Goal: Information Seeking & Learning: Learn about a topic

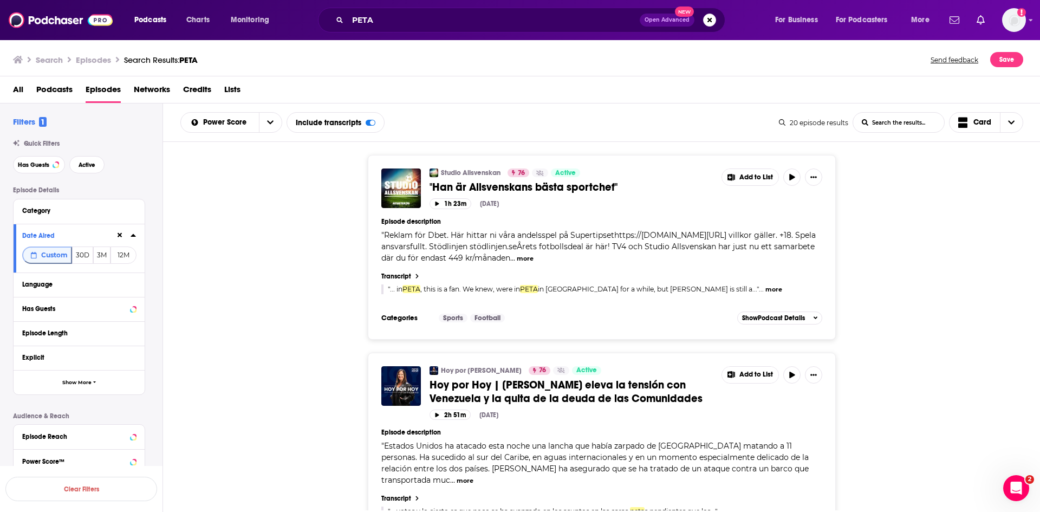
scroll to position [907, 0]
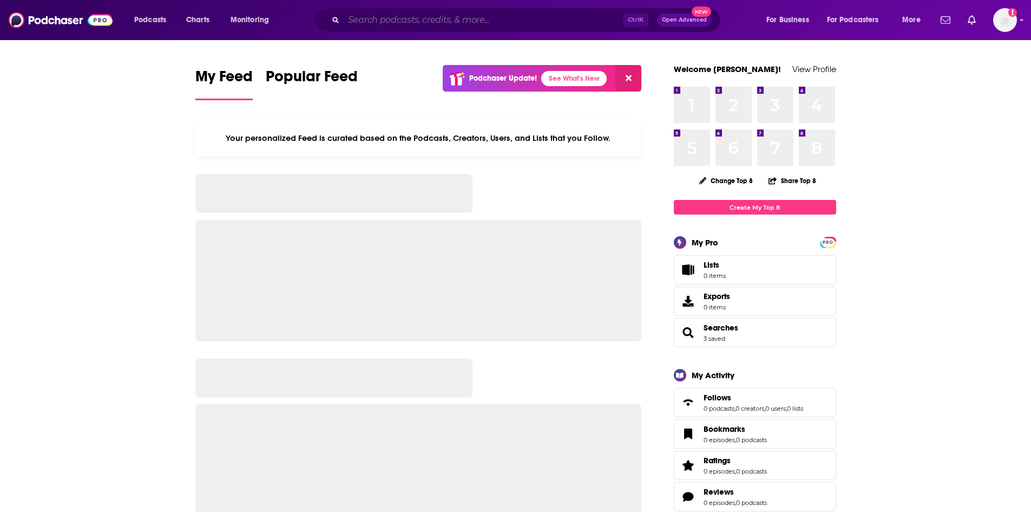
click at [426, 18] on input "Search podcasts, credits, & more..." at bounding box center [483, 19] width 279 height 17
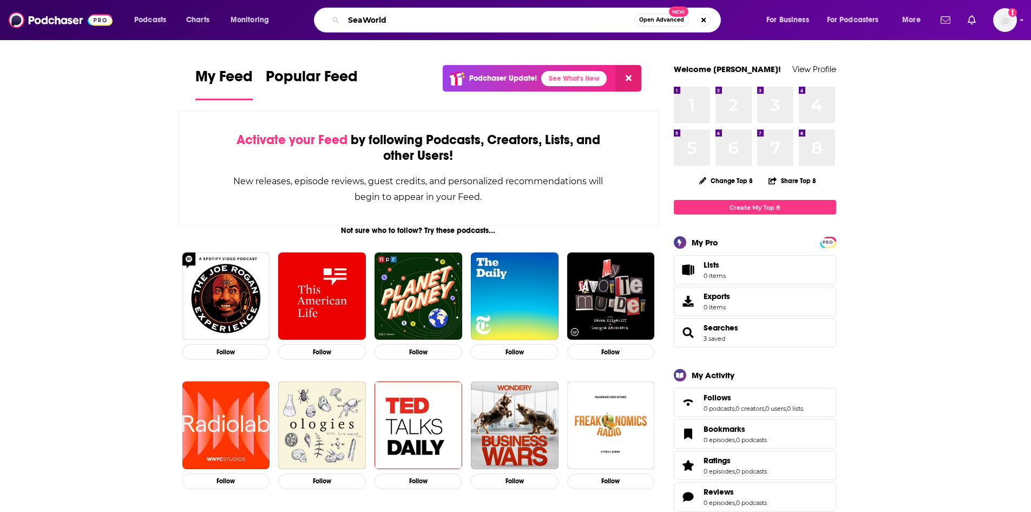
type input "SeaWorld"
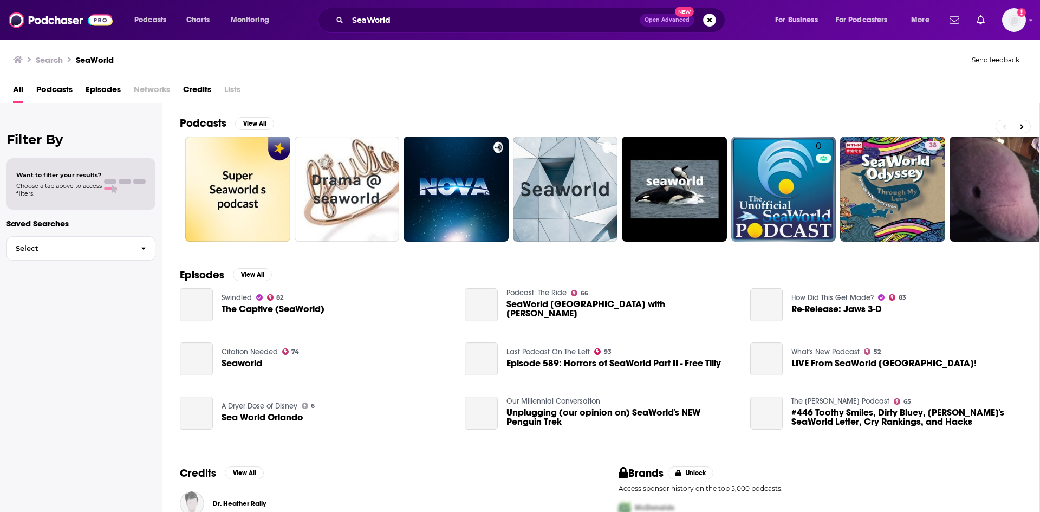
click at [99, 87] on span "Episodes" at bounding box center [103, 92] width 35 height 22
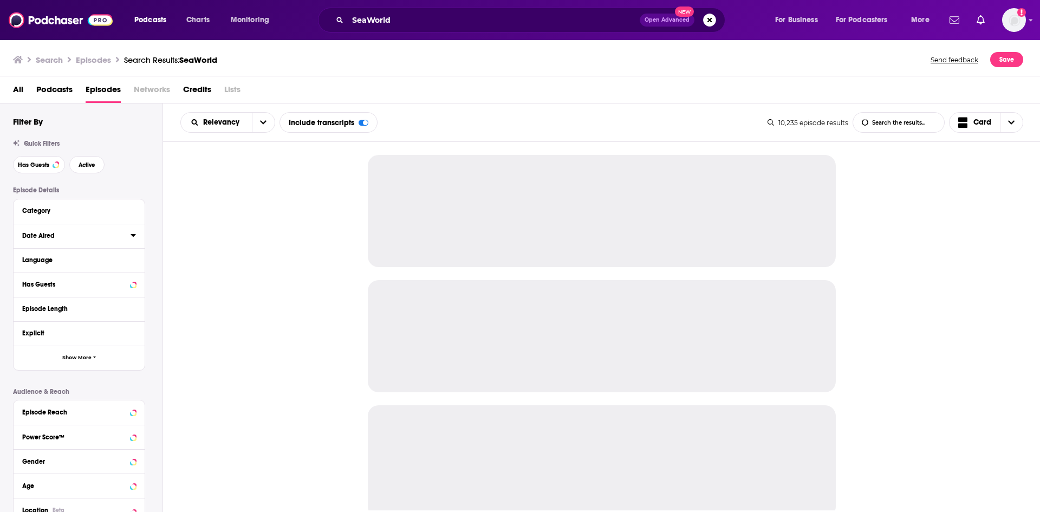
click at [132, 237] on icon at bounding box center [132, 235] width 5 height 9
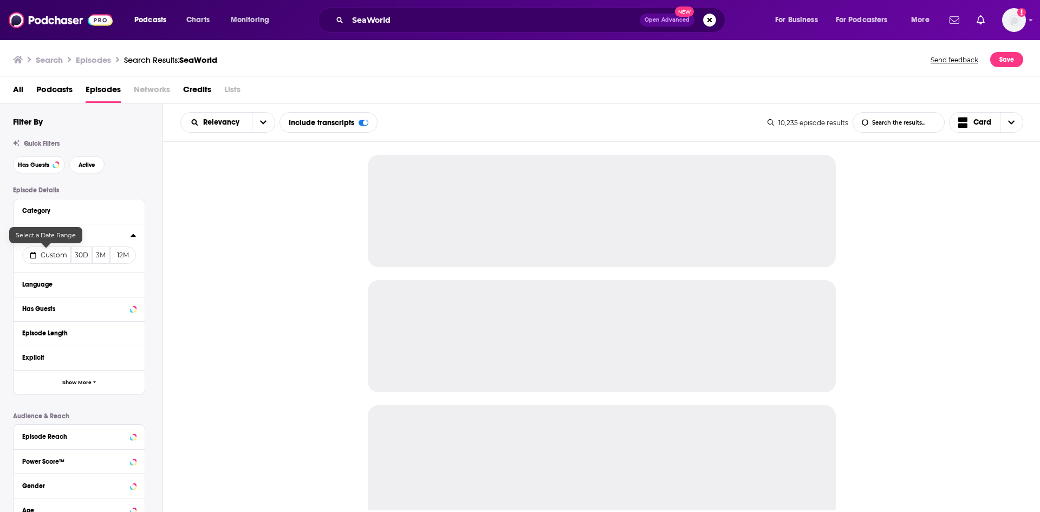
click at [53, 259] on span "Custom" at bounding box center [54, 255] width 27 height 8
select select "8"
select select "2025"
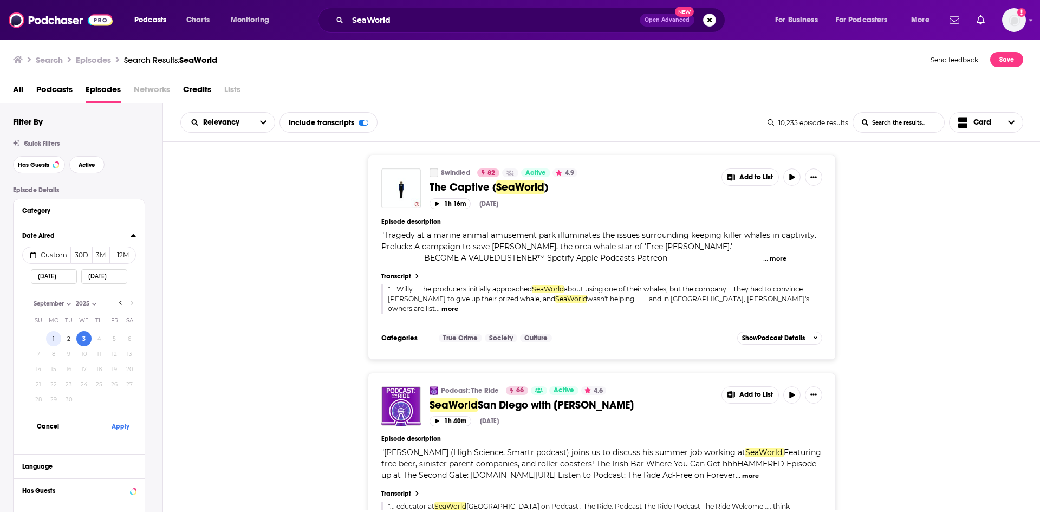
click at [52, 339] on button "1" at bounding box center [53, 338] width 15 height 15
type input "09/01/2025"
click at [123, 427] on button "Apply" at bounding box center [120, 426] width 32 height 20
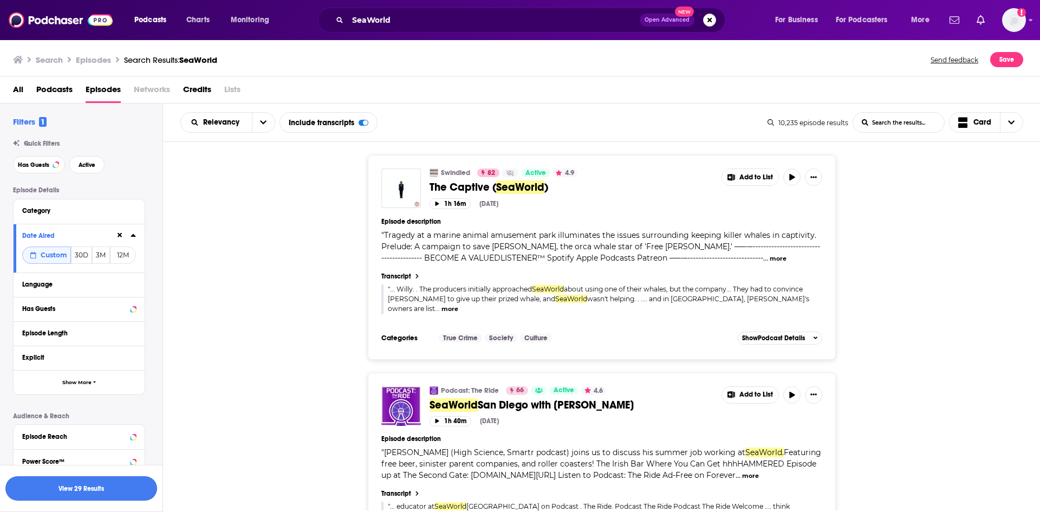
click at [107, 486] on button "View 29 Results" at bounding box center [81, 488] width 152 height 24
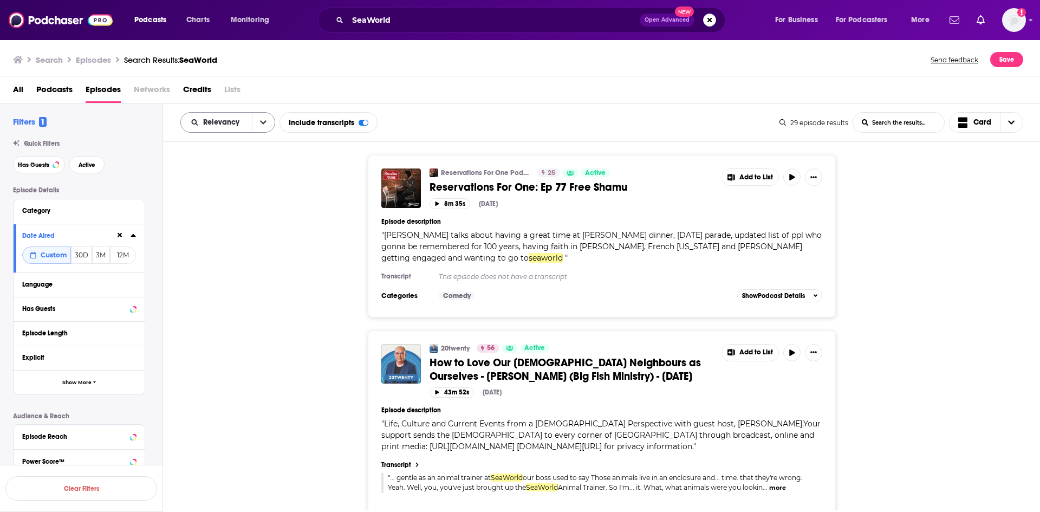
click at [252, 122] on button "open menu" at bounding box center [263, 122] width 23 height 19
click at [249, 208] on div "Power Score" at bounding box center [227, 215] width 95 height 18
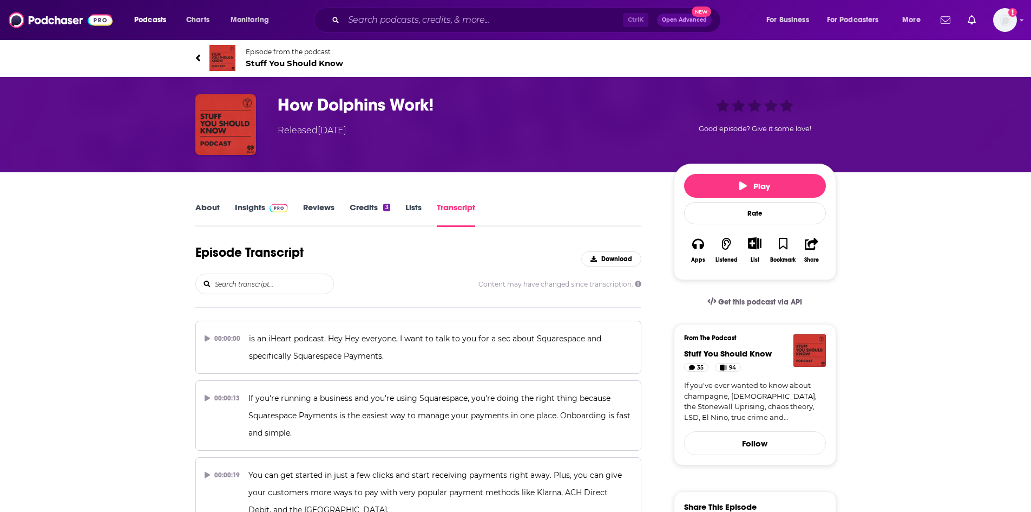
scroll to position [14615, 0]
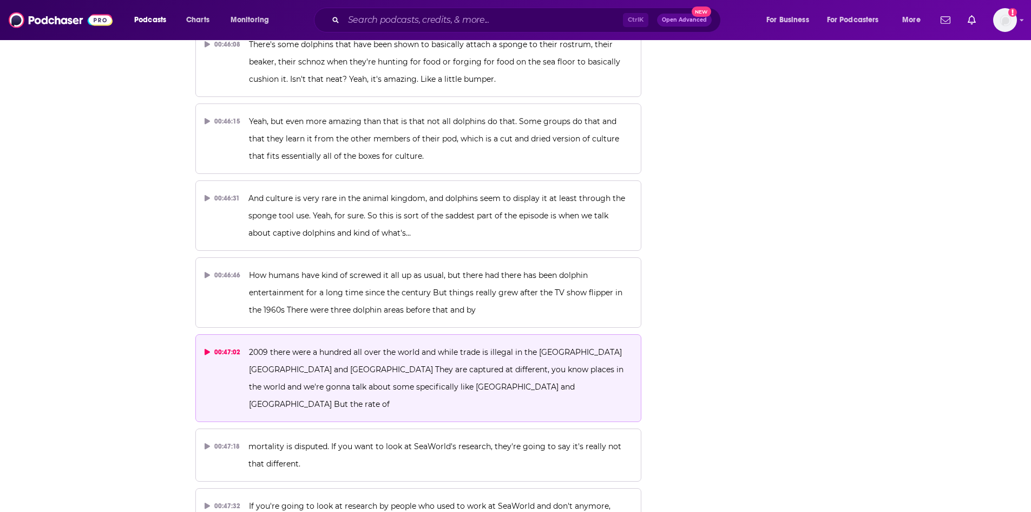
click at [336, 347] on span "2009 there were a hundred all over the world and while trade is illegal in the …" at bounding box center [437, 378] width 377 height 62
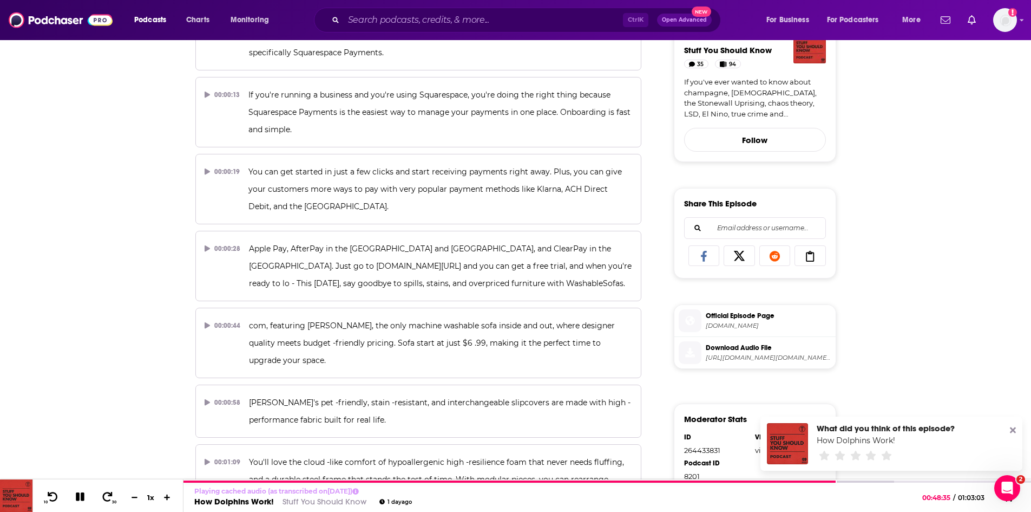
scroll to position [0, 0]
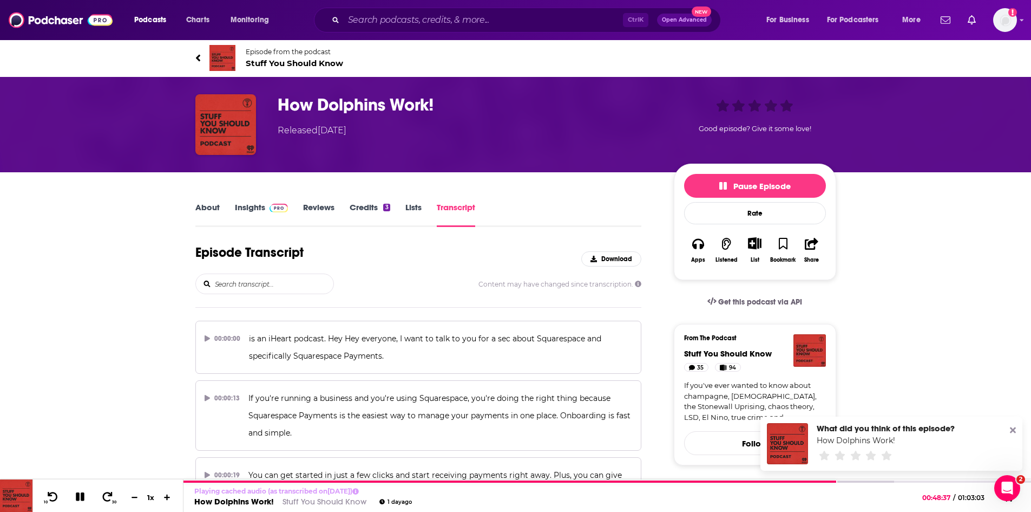
click at [206, 207] on link "About" at bounding box center [207, 214] width 24 height 25
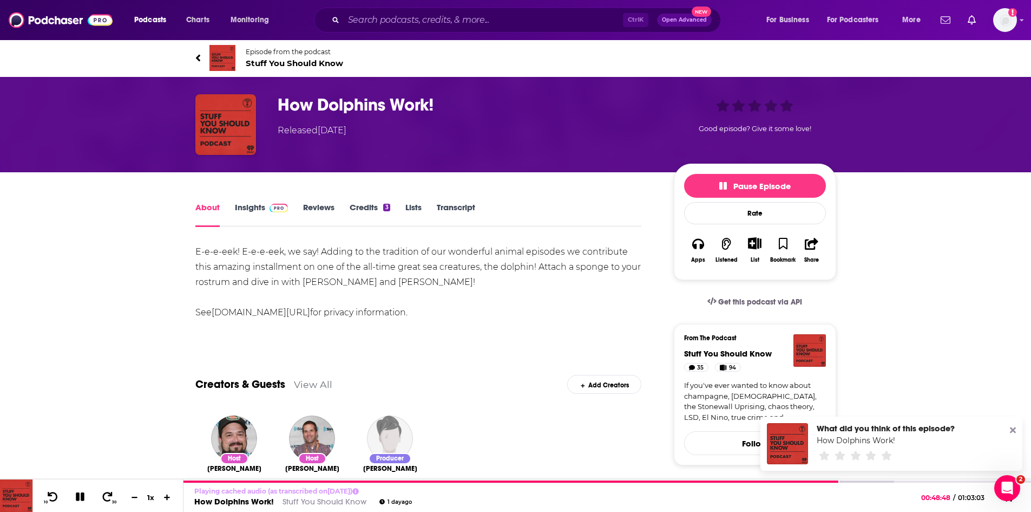
click at [455, 208] on link "Transcript" at bounding box center [456, 214] width 38 height 25
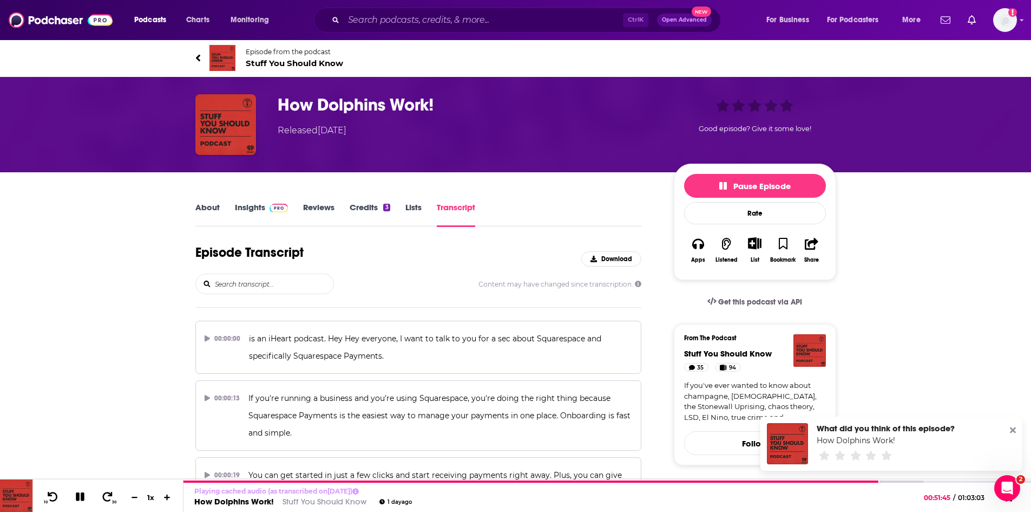
click at [214, 207] on link "About" at bounding box center [207, 214] width 24 height 25
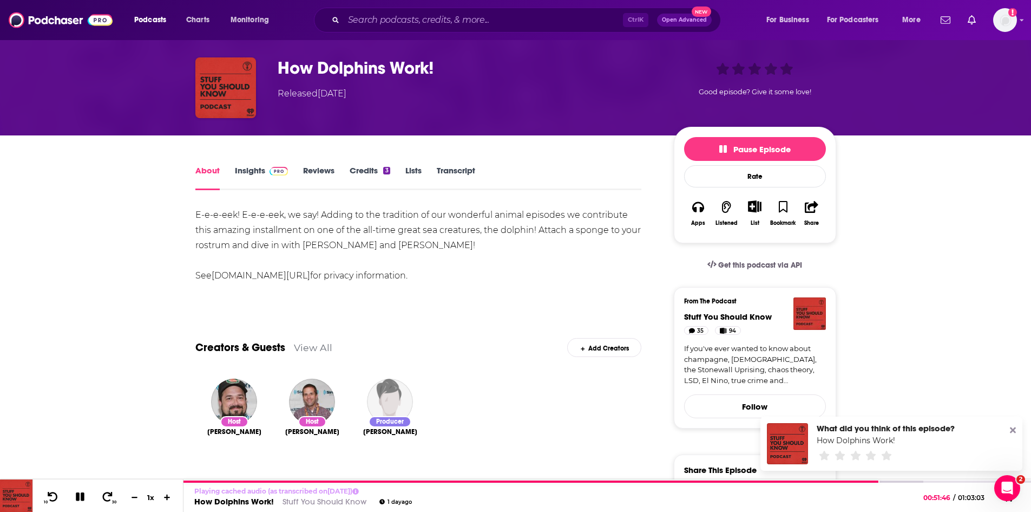
scroll to position [54, 0]
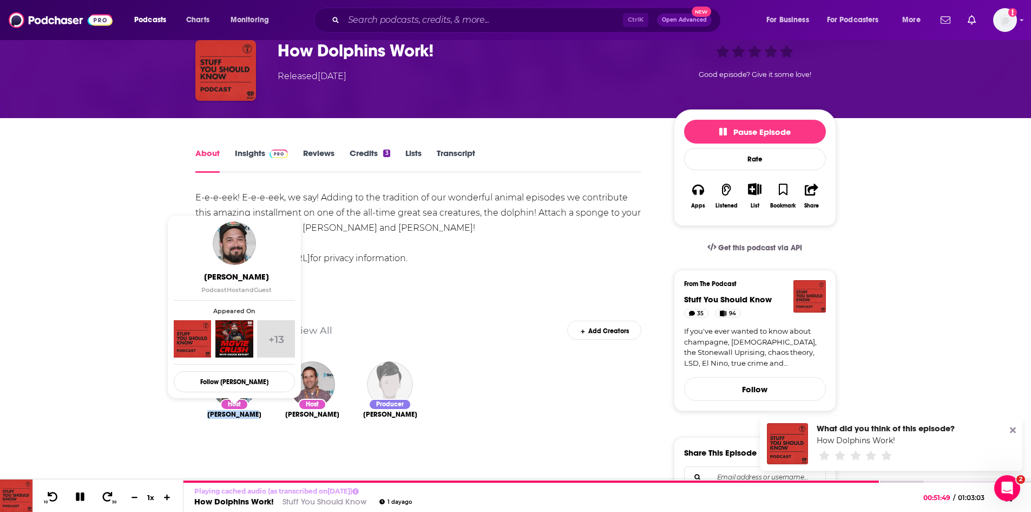
drag, startPoint x: 263, startPoint y: 418, endPoint x: 212, endPoint y: 415, distance: 50.5
click at [212, 415] on div "Chuck Bryant" at bounding box center [234, 414] width 61 height 9
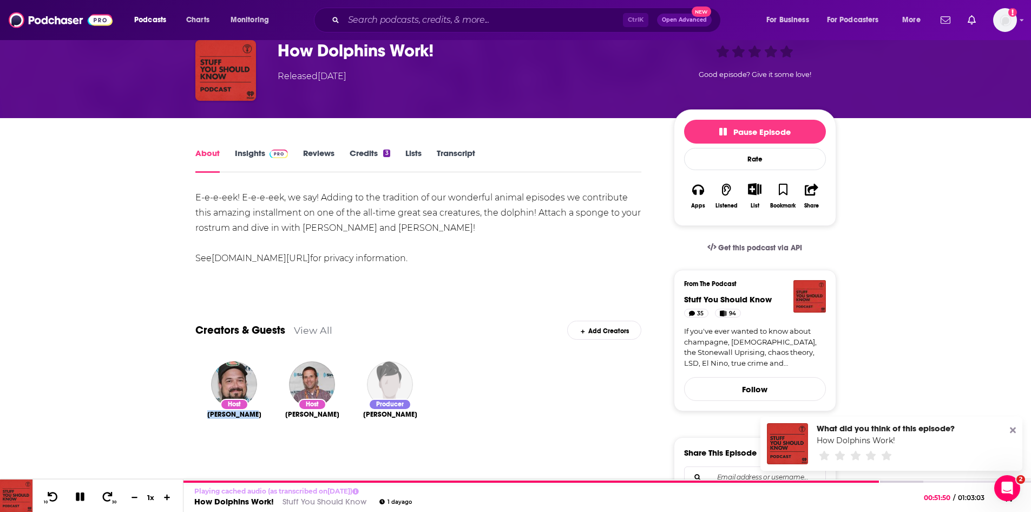
copy span "Chuck Bryant"
click at [448, 153] on link "Transcript" at bounding box center [456, 160] width 38 height 25
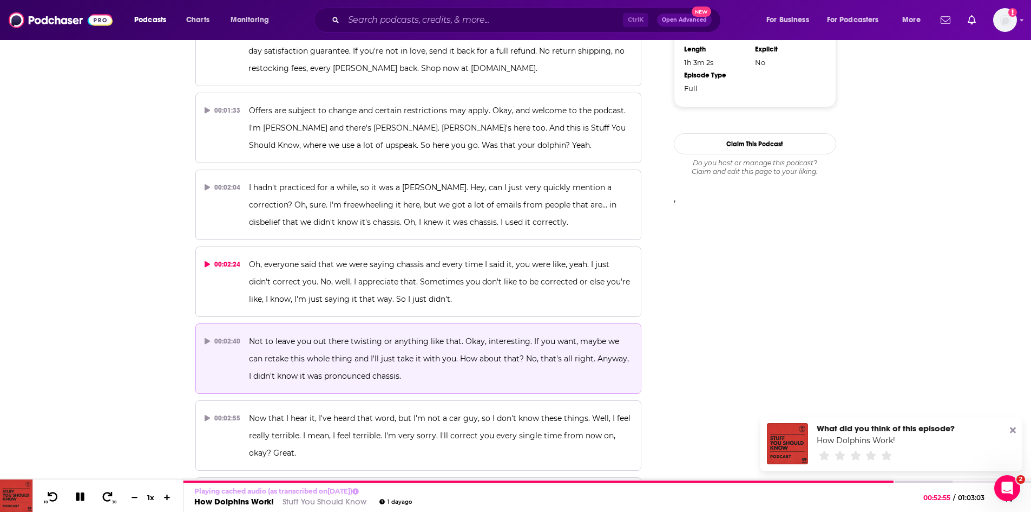
scroll to position [812, 0]
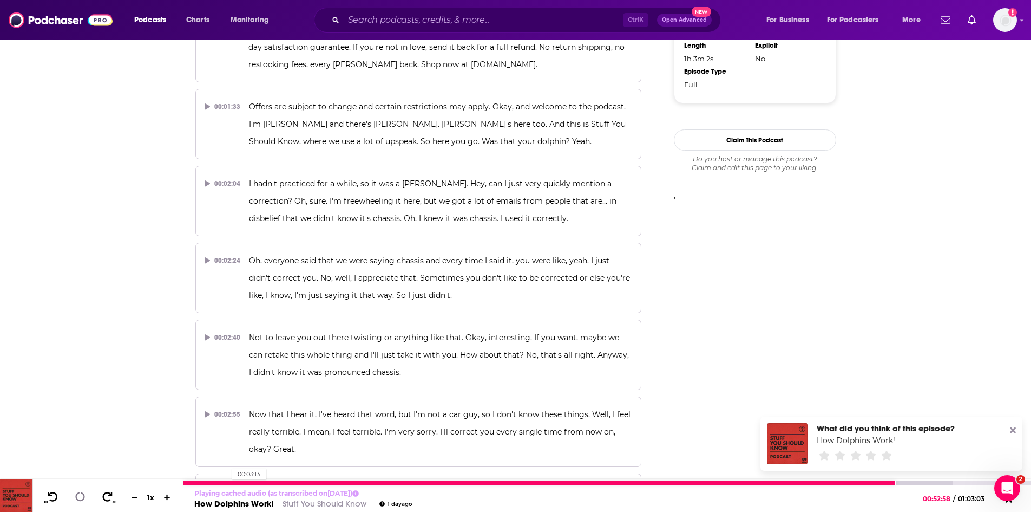
click at [227, 482] on div at bounding box center [540, 482] width 712 height 4
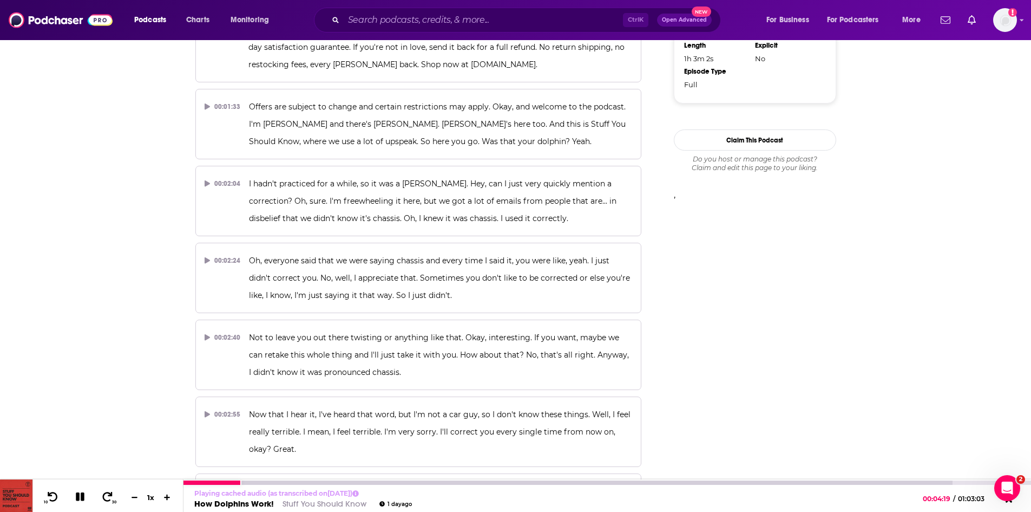
click at [81, 499] on icon at bounding box center [79, 496] width 9 height 9
click at [78, 494] on icon at bounding box center [79, 496] width 9 height 11
click at [48, 497] on icon at bounding box center [53, 496] width 14 height 11
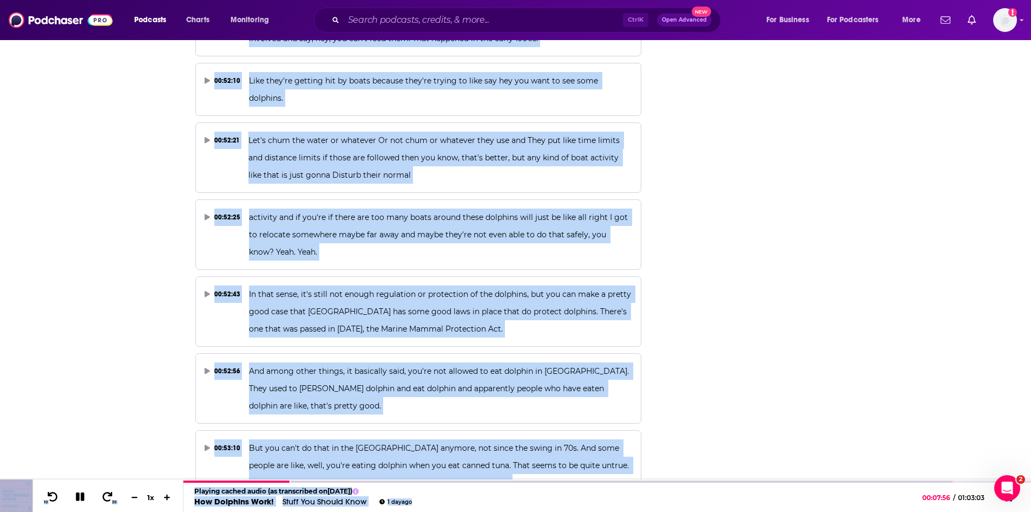
scroll to position [16541, 0]
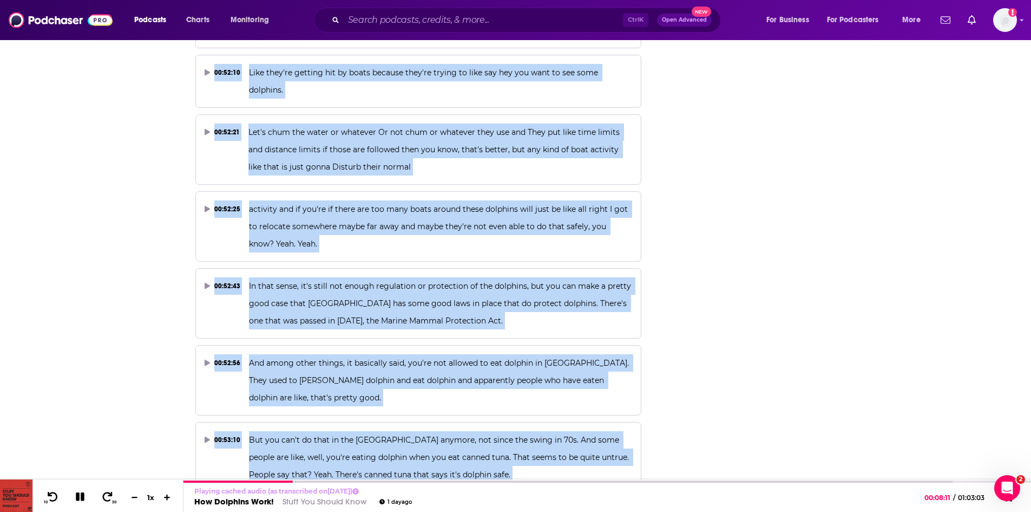
drag, startPoint x: 341, startPoint y: 148, endPoint x: 637, endPoint y: 414, distance: 398.4
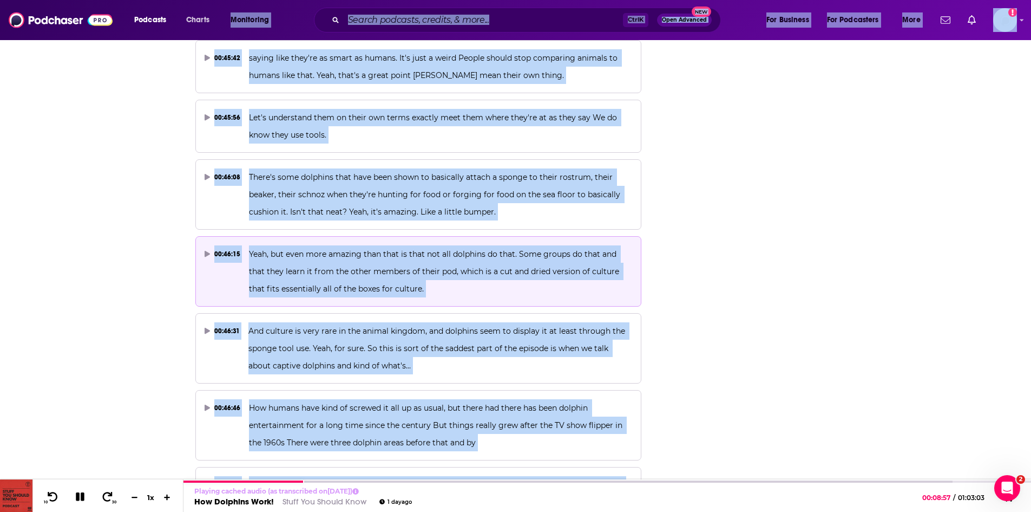
scroll to position [14466, 0]
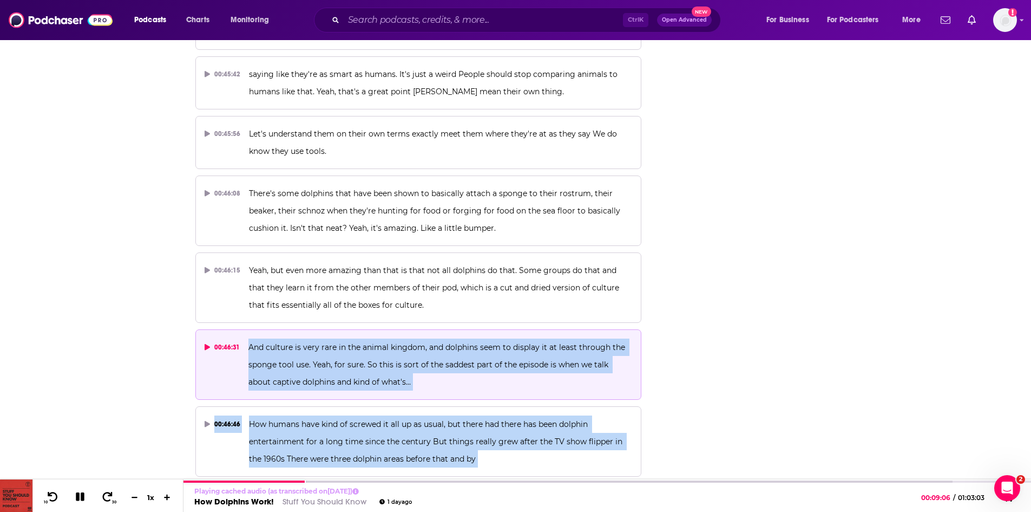
drag, startPoint x: 328, startPoint y: 171, endPoint x: 240, endPoint y: 179, distance: 88.1
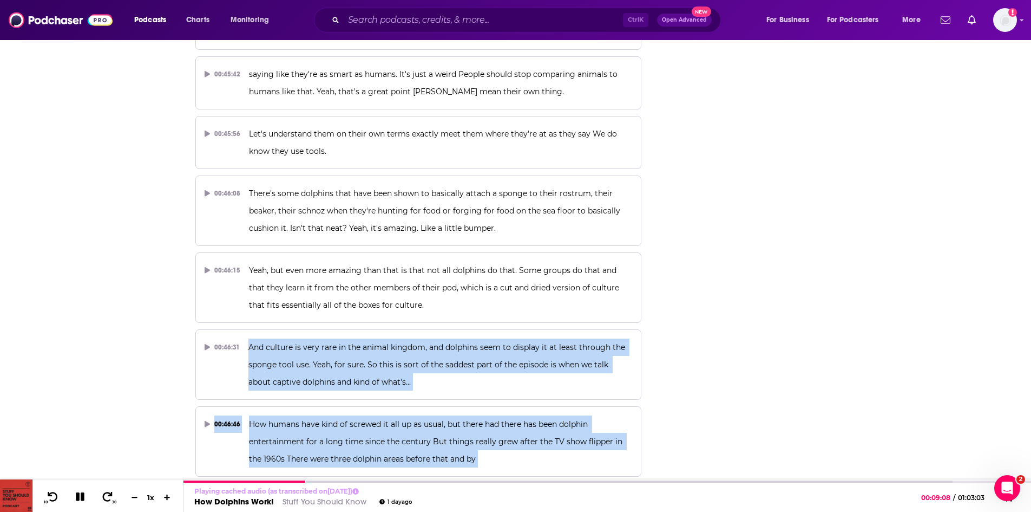
copy div "And culture is very rare in the animal kingdom, and dolphins seem to display it…"
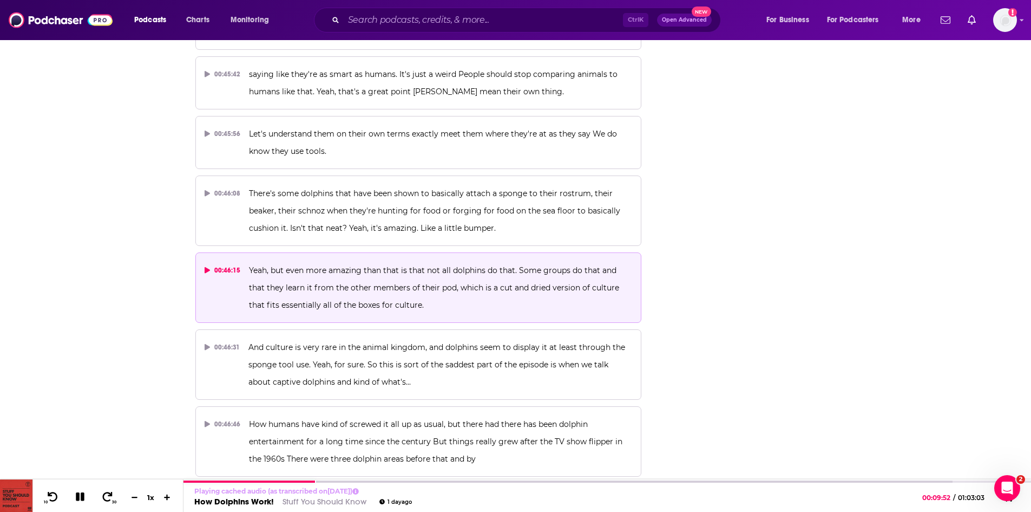
click at [347, 265] on span "Yeah, but even more amazing than that is that not all dolphins do that. Some gr…" at bounding box center [435, 287] width 373 height 44
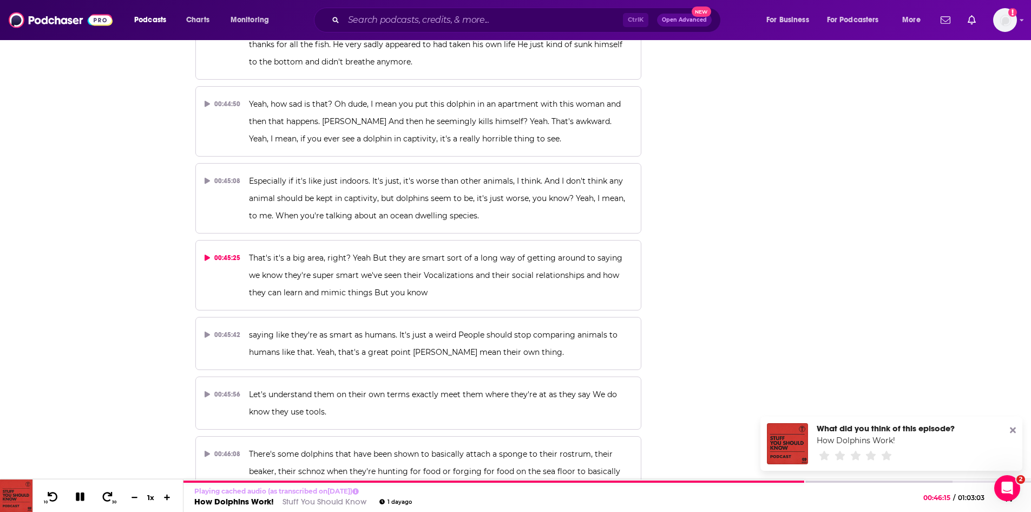
scroll to position [14195, 0]
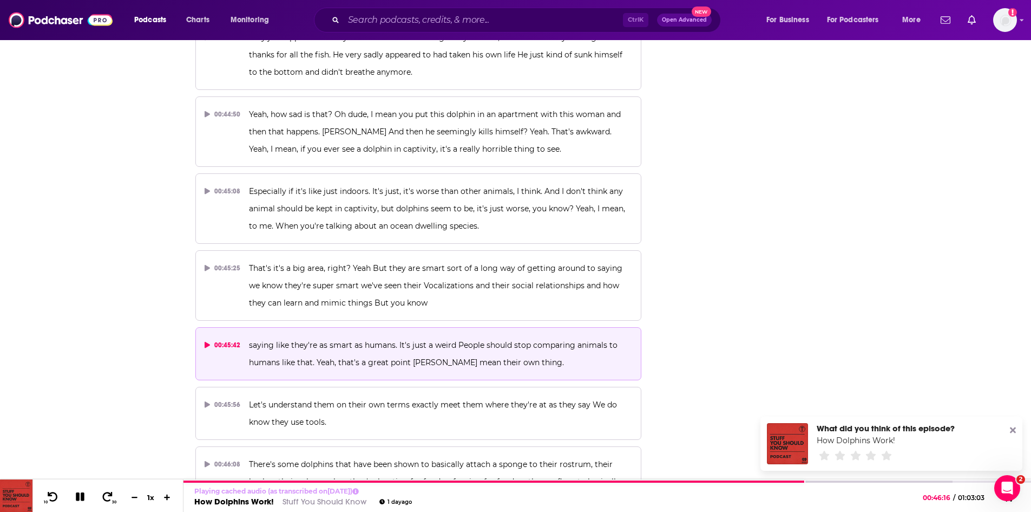
click at [337, 340] on span "saying like they're as smart as humans. It's just a weird People should stop co…" at bounding box center [434, 353] width 371 height 27
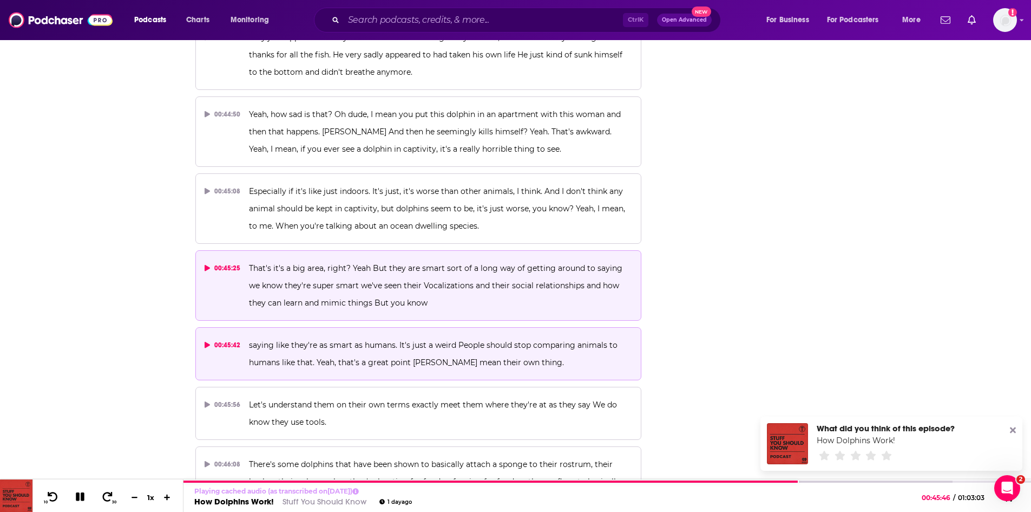
click at [408, 263] on span "That's it's a big area, right? Yeah But they are smart sort of a long way of ge…" at bounding box center [437, 285] width 376 height 44
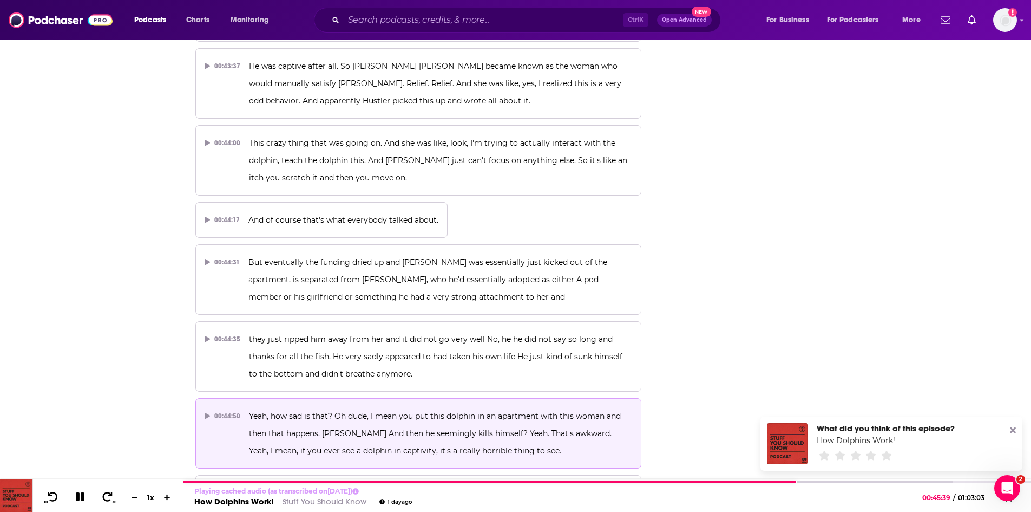
scroll to position [13870, 0]
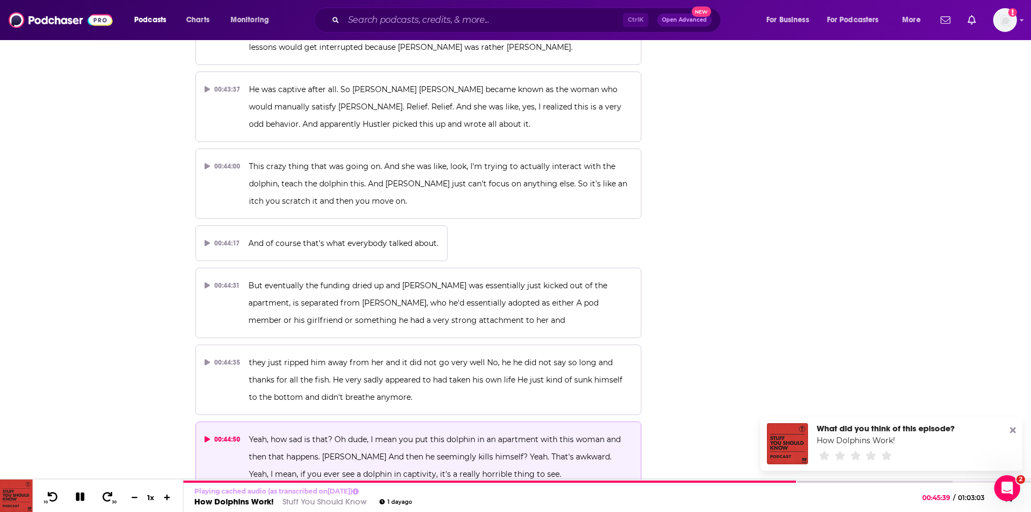
click at [410, 434] on span "Yeah, how sad is that? Oh dude, I mean you put this dolphin in an apartment wit…" at bounding box center [436, 456] width 374 height 44
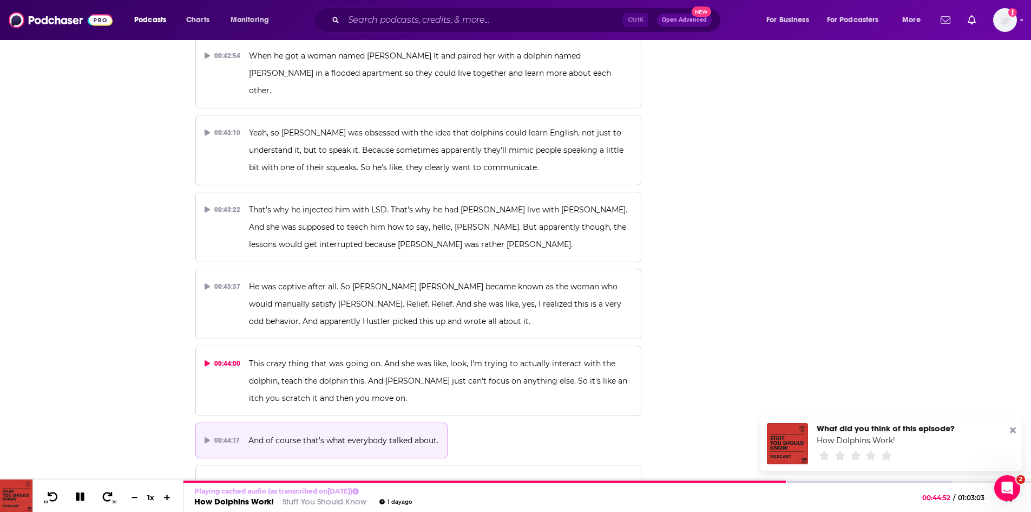
scroll to position [13654, 0]
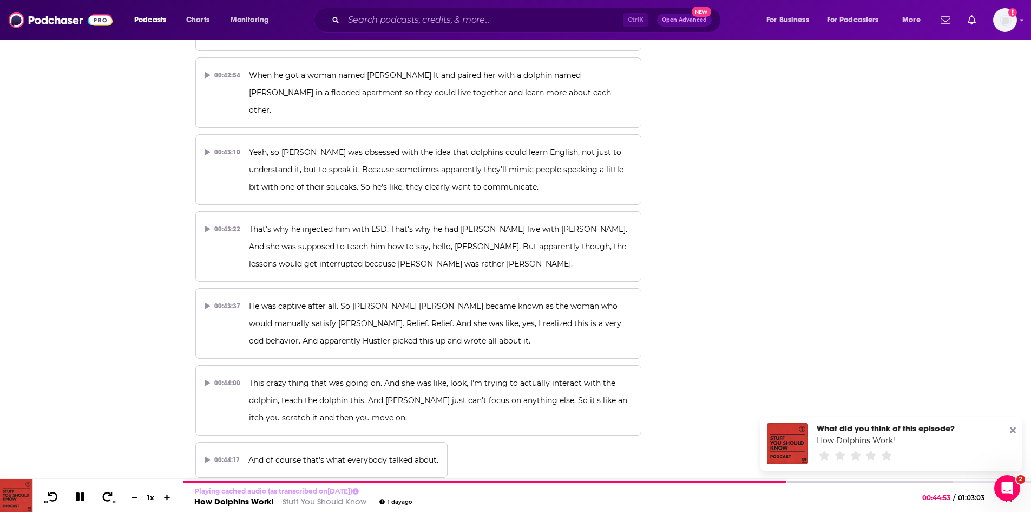
click at [292, 493] on p "But eventually the funding dried up and Peter was essentially just kicked out o…" at bounding box center [441, 519] width 384 height 52
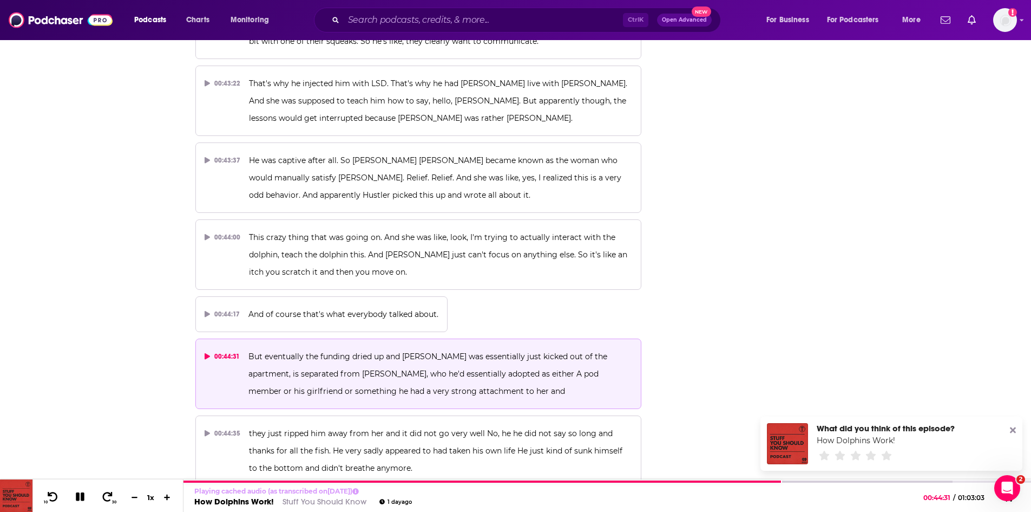
scroll to position [13816, 0]
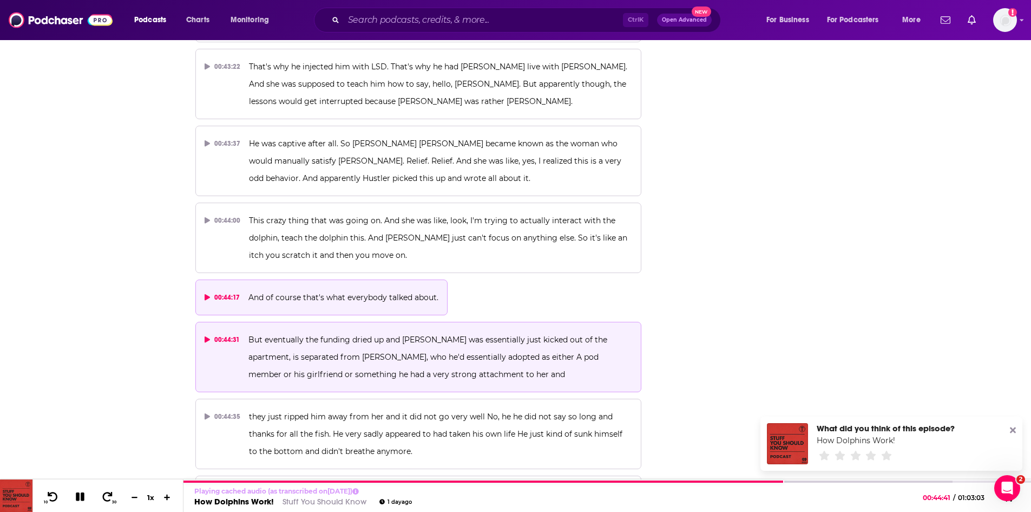
click at [374, 279] on button "00:44:17 And of course that's what everybody talked about." at bounding box center [321, 297] width 253 height 36
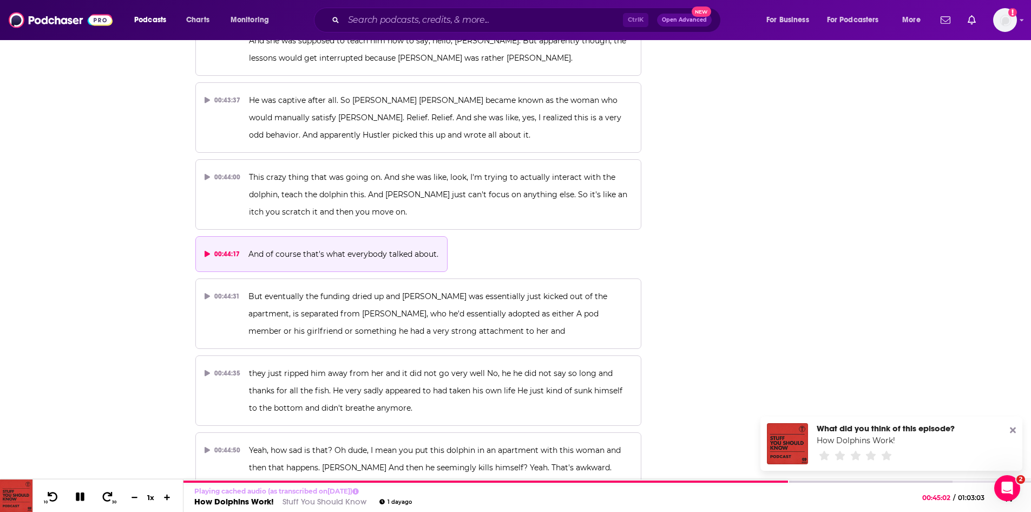
scroll to position [13870, 0]
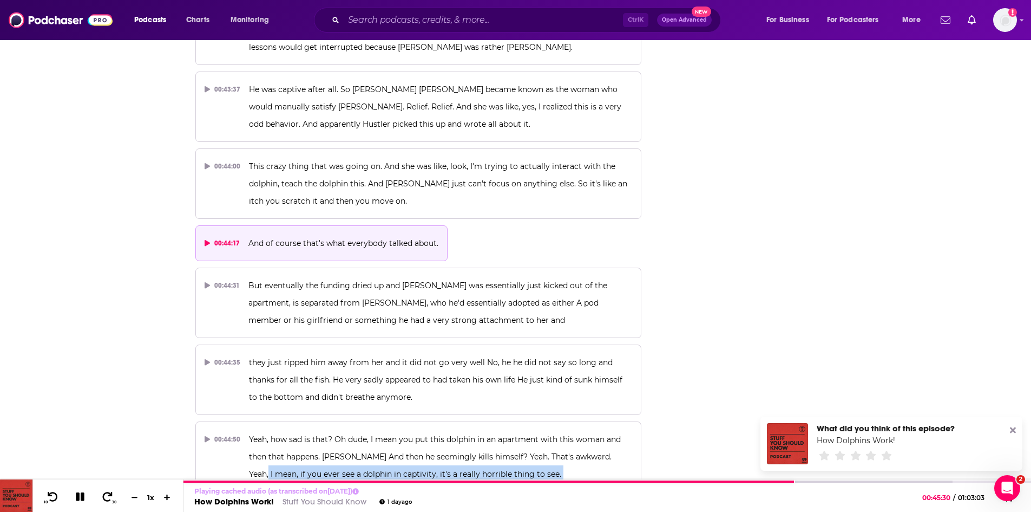
drag, startPoint x: 621, startPoint y: 283, endPoint x: 572, endPoint y: 362, distance: 93.3
copy div "if you ever see a dolphin in captivity, it's a really horrible thing to see. 00…"
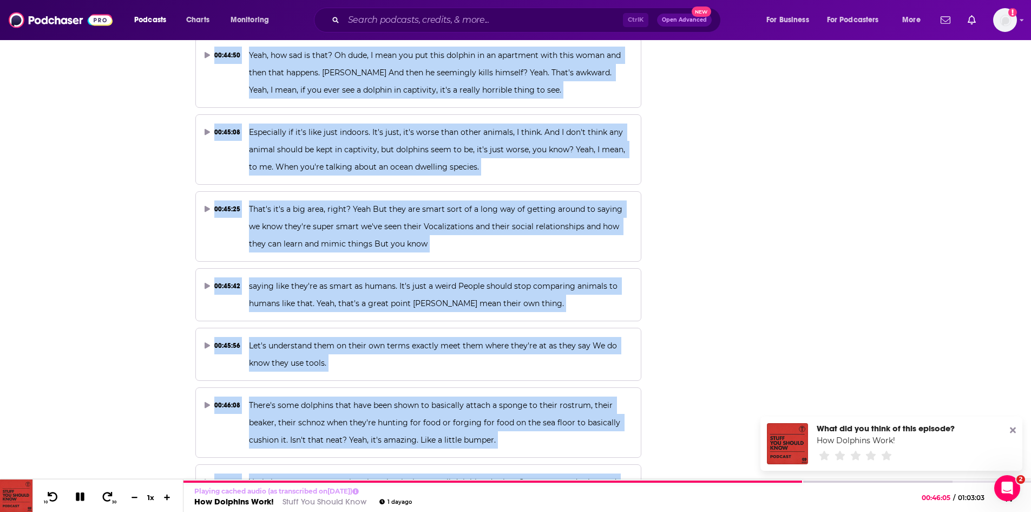
scroll to position [14386, 0]
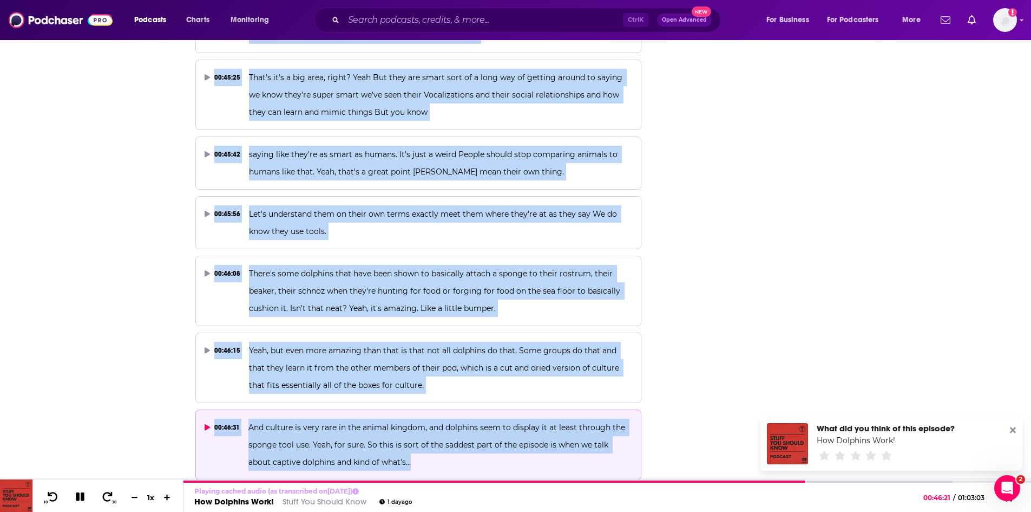
drag, startPoint x: 248, startPoint y: 218, endPoint x: 458, endPoint y: 285, distance: 220.7
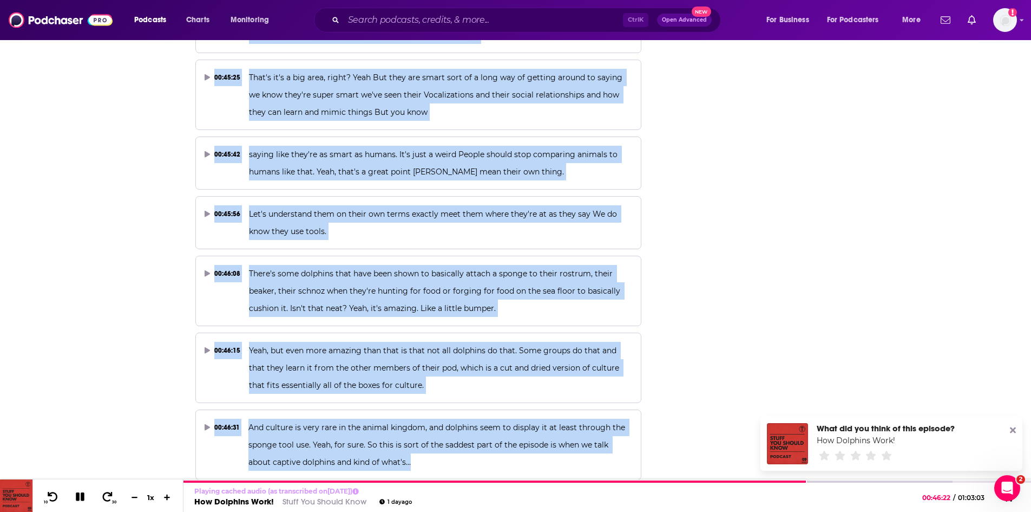
copy div "But eventually the funding dried up and Peter was essentially just kicked out o…"
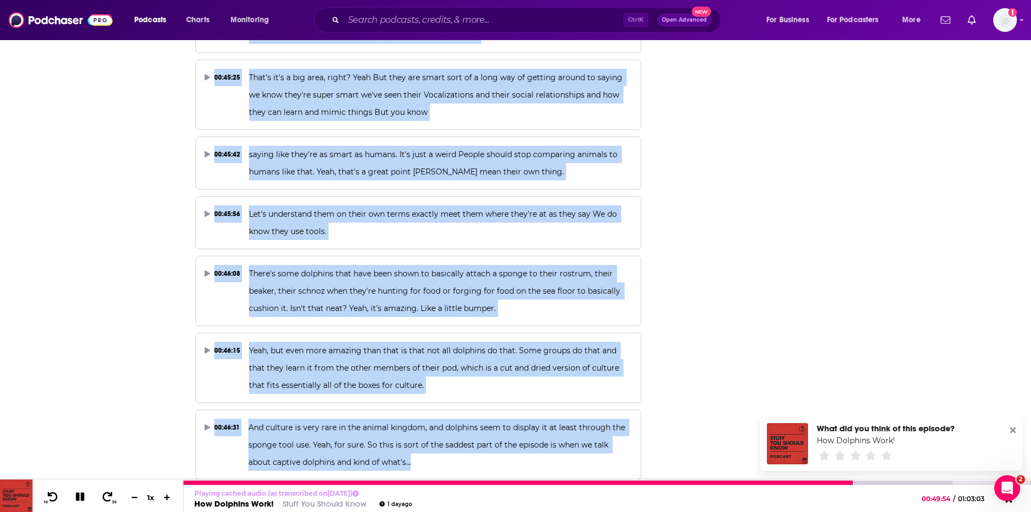
drag, startPoint x: 83, startPoint y: 493, endPoint x: 125, endPoint y: 319, distance: 179.3
click at [83, 493] on icon at bounding box center [79, 496] width 9 height 9
click at [355, 504] on link "Stuff You Should Know" at bounding box center [325, 503] width 84 height 10
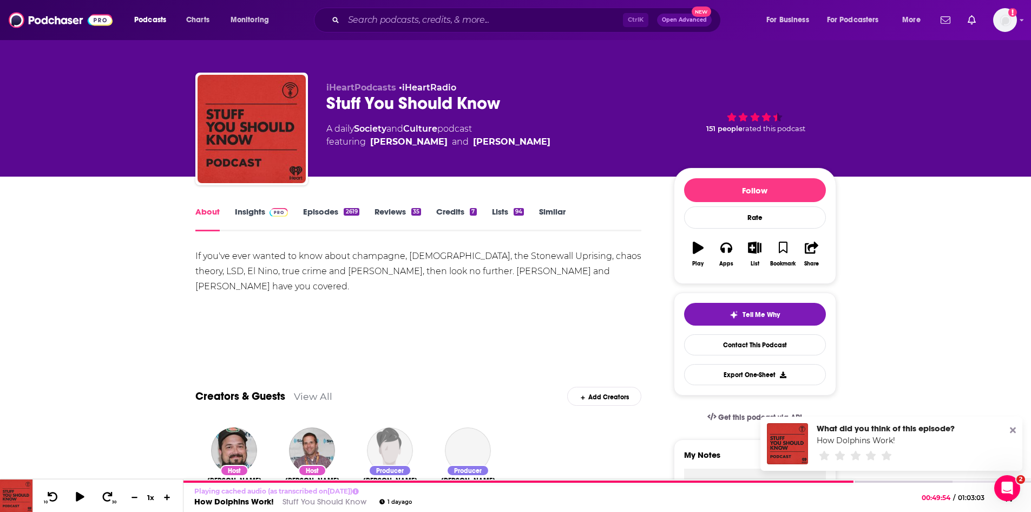
click at [252, 208] on link "Insights" at bounding box center [262, 218] width 54 height 25
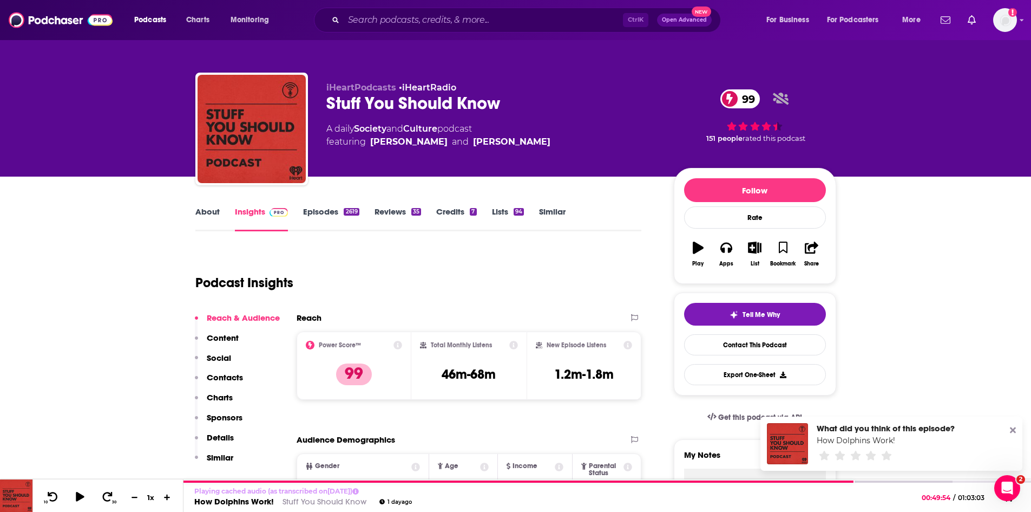
drag, startPoint x: 206, startPoint y: 213, endPoint x: 248, endPoint y: 0, distance: 216.9
click at [206, 213] on link "About" at bounding box center [207, 218] width 24 height 25
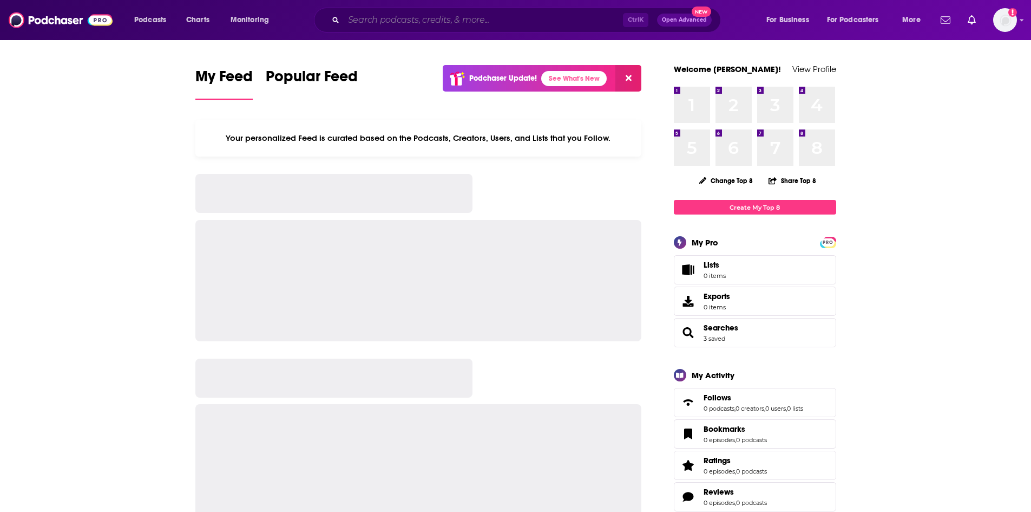
click at [380, 20] on input "Search podcasts, credits, & more..." at bounding box center [483, 19] width 279 height 17
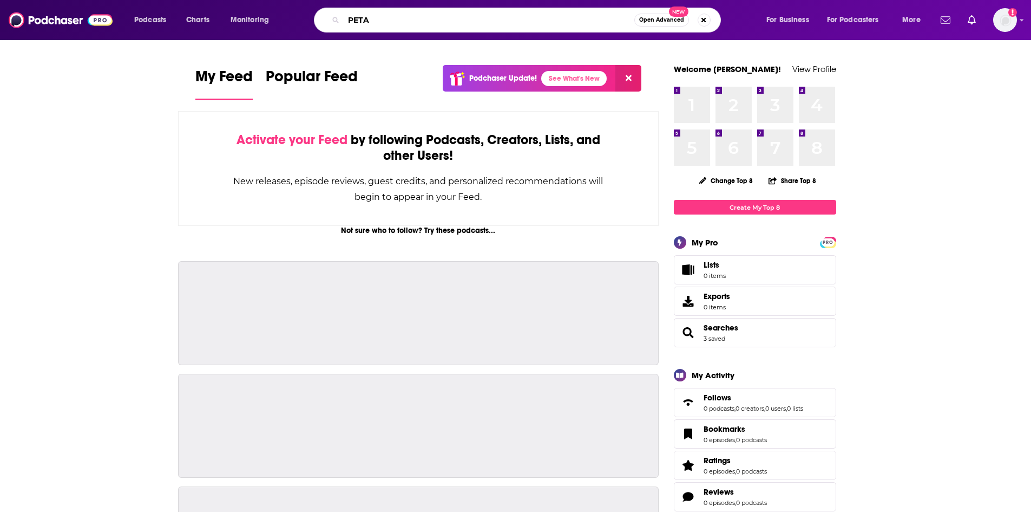
type input "PETA"
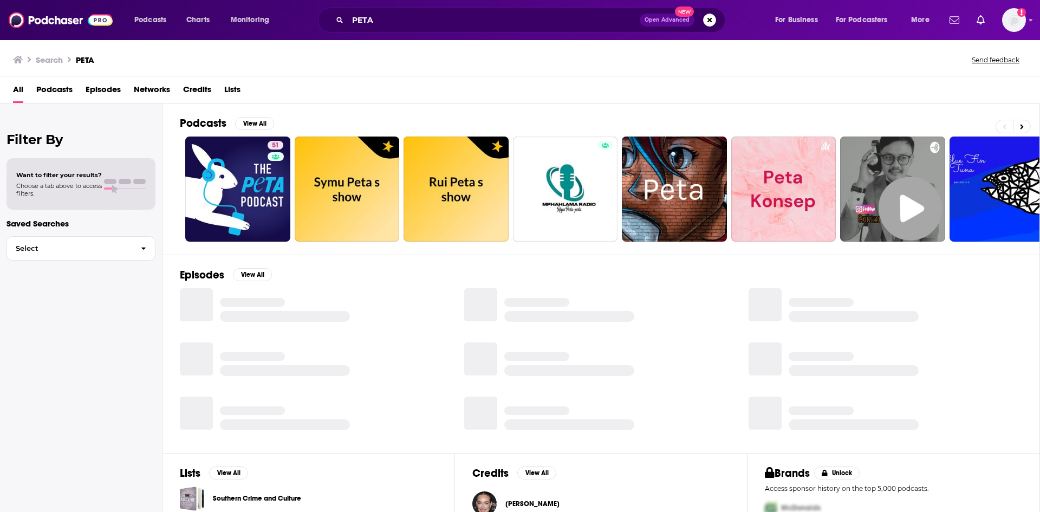
click at [94, 88] on span "Episodes" at bounding box center [103, 92] width 35 height 22
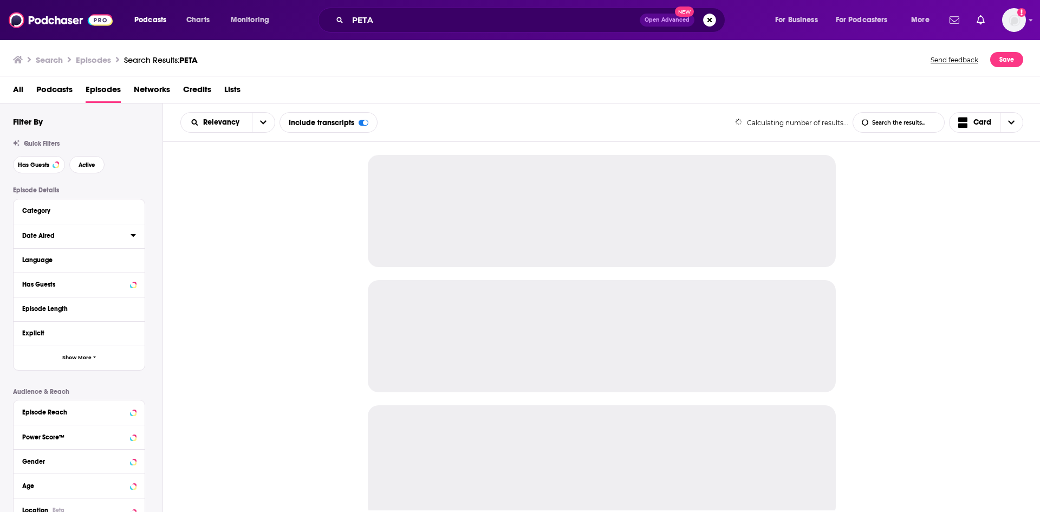
drag, startPoint x: 130, startPoint y: 234, endPoint x: 119, endPoint y: 232, distance: 11.6
click at [130, 235] on button "Date Aired" at bounding box center [76, 235] width 108 height 14
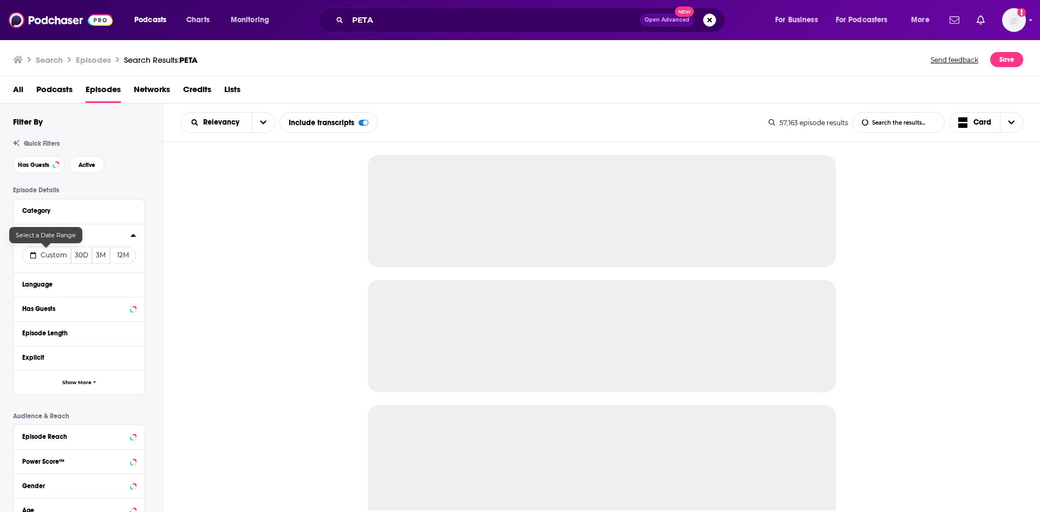
click at [53, 252] on span "Custom" at bounding box center [54, 255] width 27 height 8
select select "8"
select select "2025"
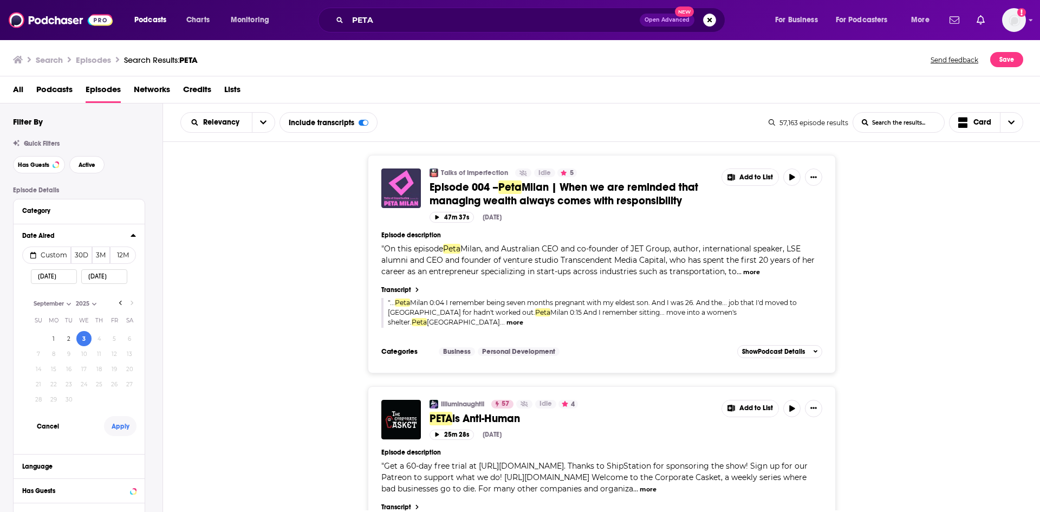
click at [119, 426] on button "Apply" at bounding box center [120, 426] width 32 height 20
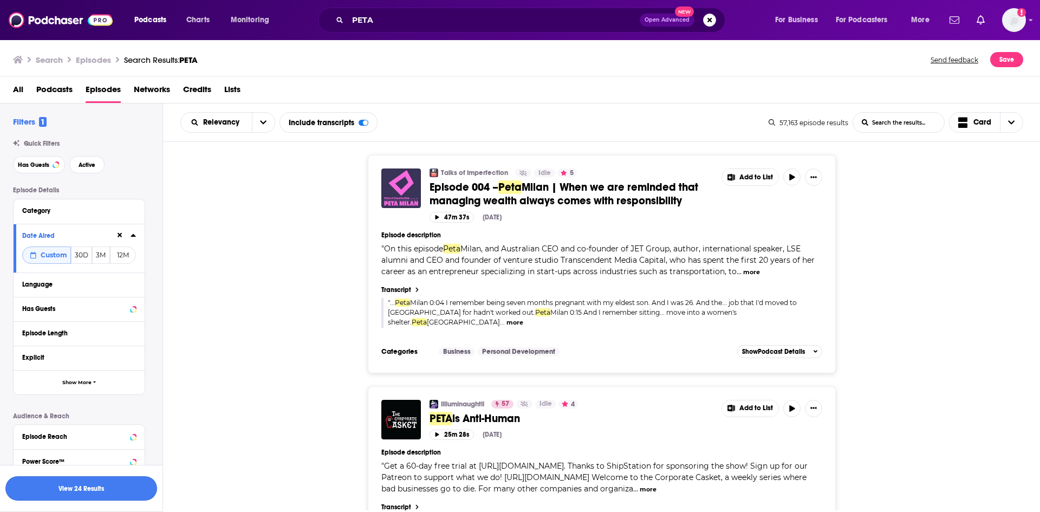
click at [117, 486] on button "View 24 Results" at bounding box center [81, 488] width 152 height 24
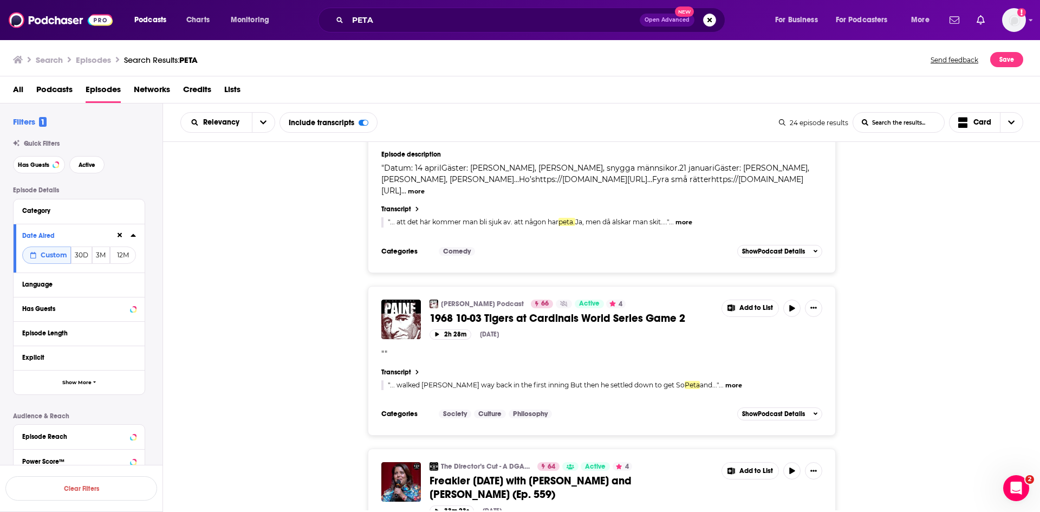
scroll to position [3032, 0]
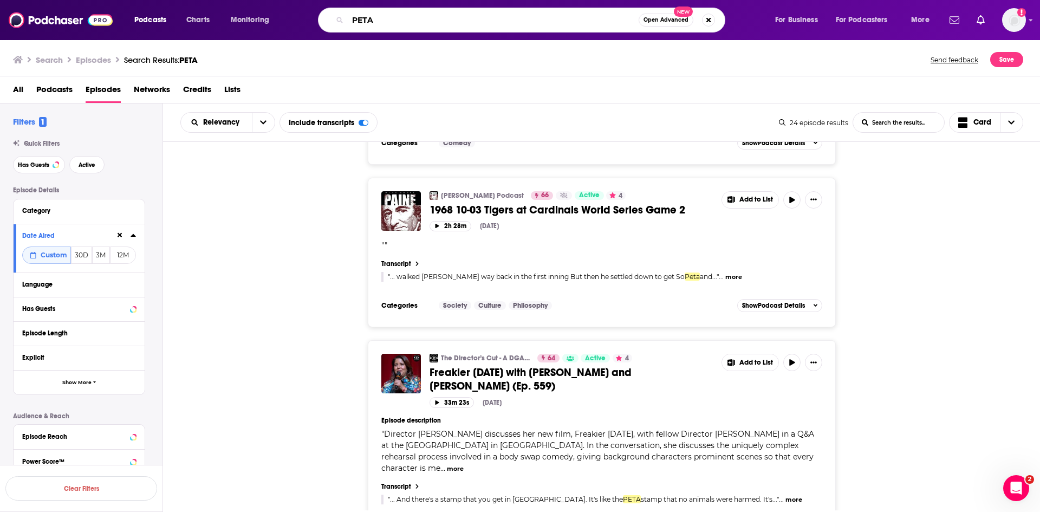
drag, startPoint x: 386, startPoint y: 16, endPoint x: 262, endPoint y: 16, distance: 123.5
click at [262, 16] on div "Podcasts Charts Monitoring PETA Open Advanced New For Business For Podcasters M…" at bounding box center [533, 20] width 813 height 25
type input "vegan"
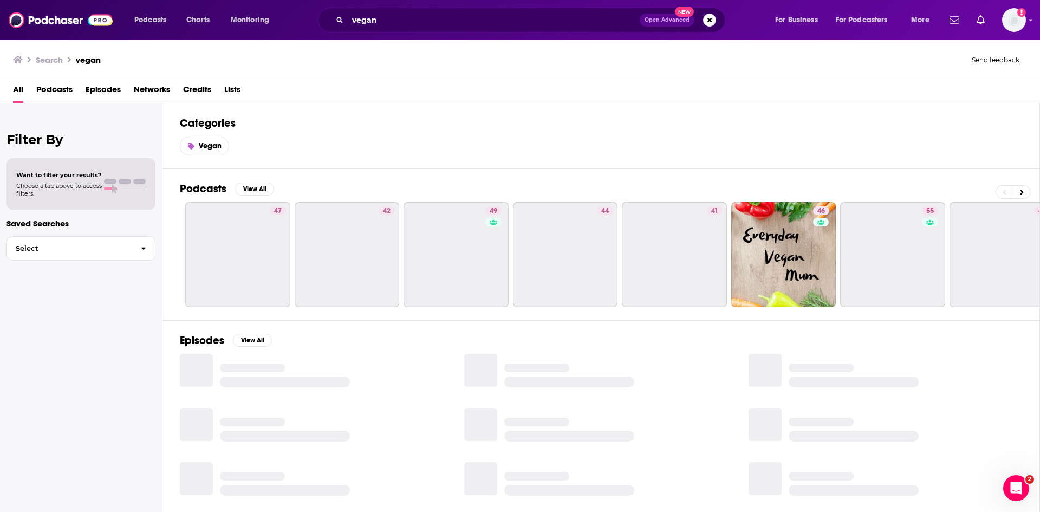
click at [106, 90] on span "Episodes" at bounding box center [103, 92] width 35 height 22
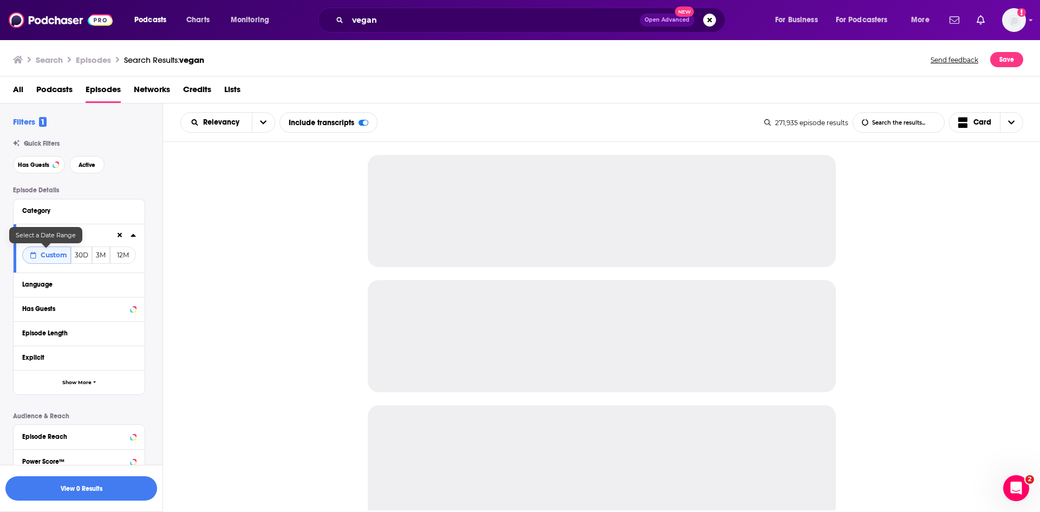
click at [55, 256] on span "Custom" at bounding box center [54, 255] width 27 height 8
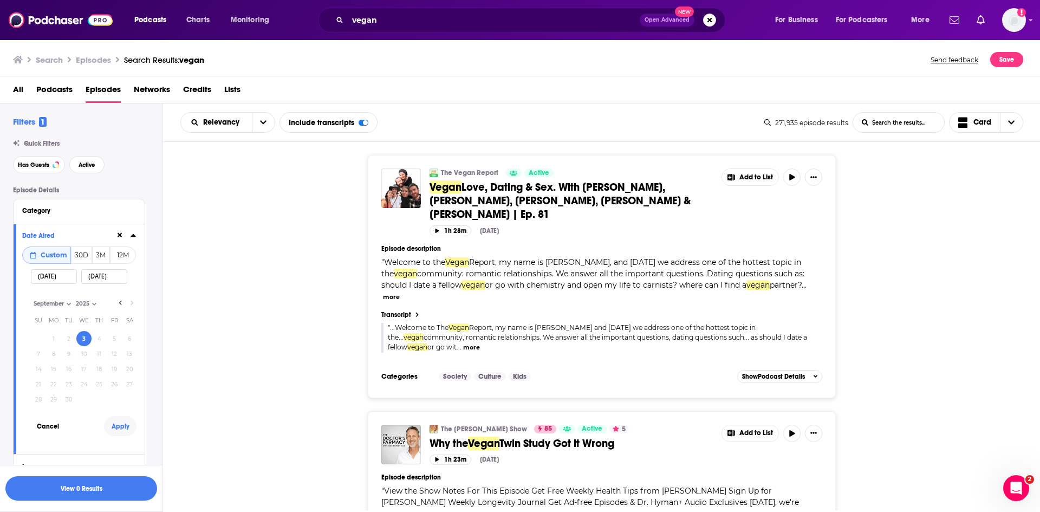
click at [118, 425] on button "Apply" at bounding box center [120, 426] width 32 height 20
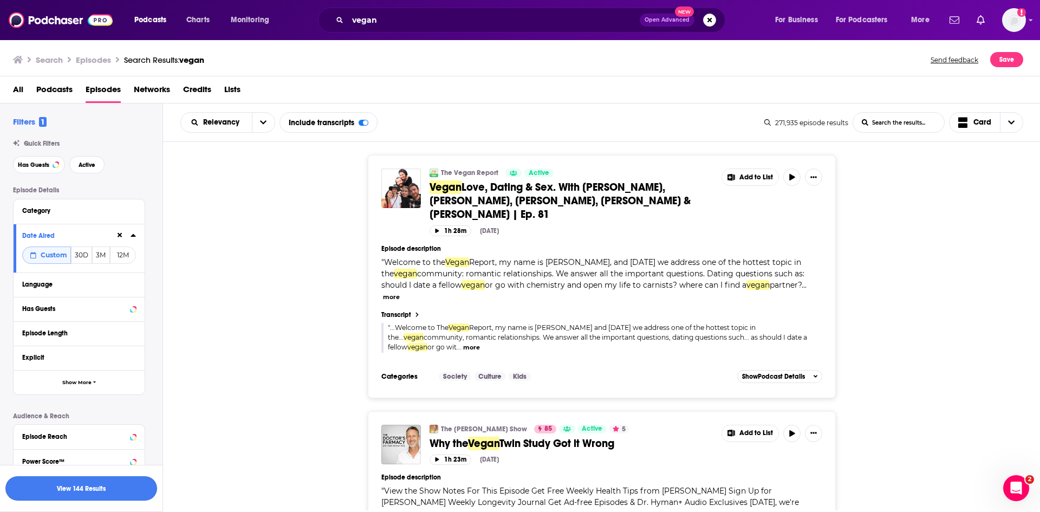
click at [122, 486] on button "View 144 Results" at bounding box center [81, 488] width 152 height 24
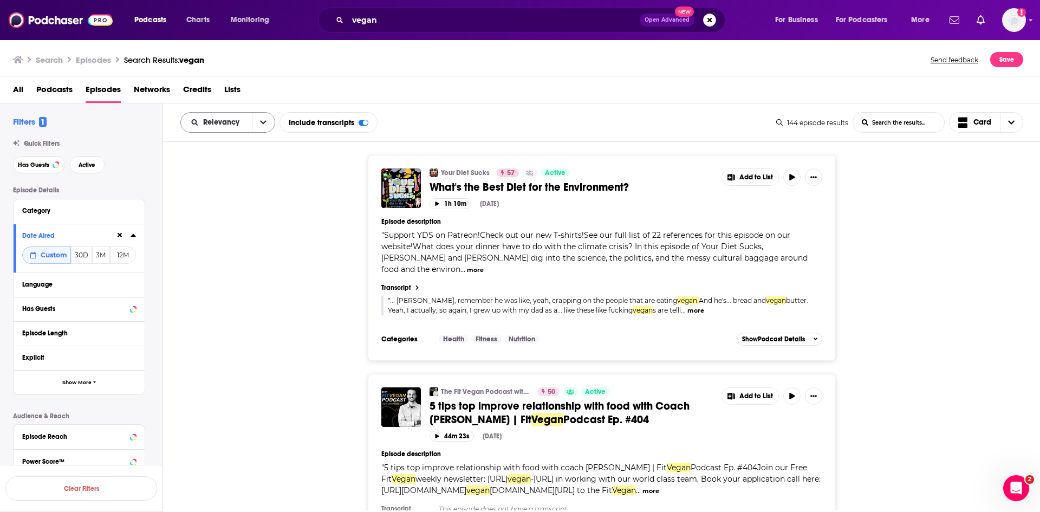
click at [261, 121] on icon "open menu" at bounding box center [263, 123] width 6 height 8
click at [234, 212] on span "Power Score" at bounding box center [235, 215] width 64 height 6
